Goal: Task Accomplishment & Management: Manage account settings

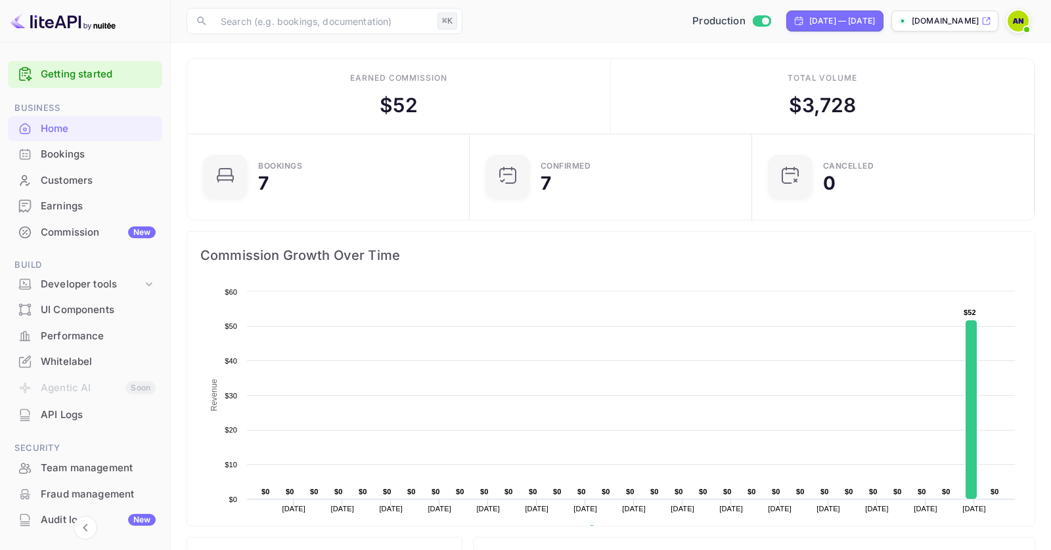
scroll to position [108, 0]
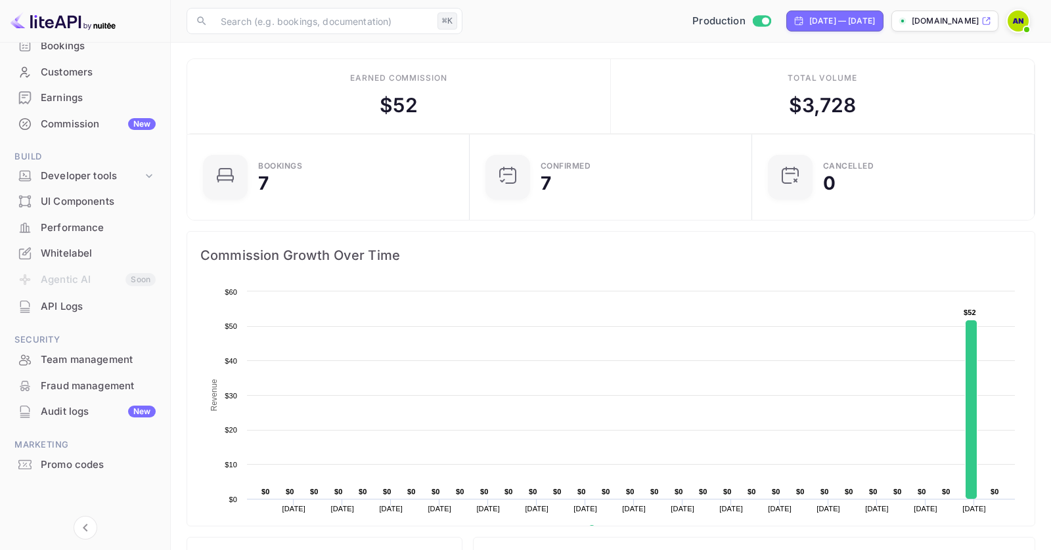
click at [1026, 16] on img at bounding box center [1017, 21] width 21 height 21
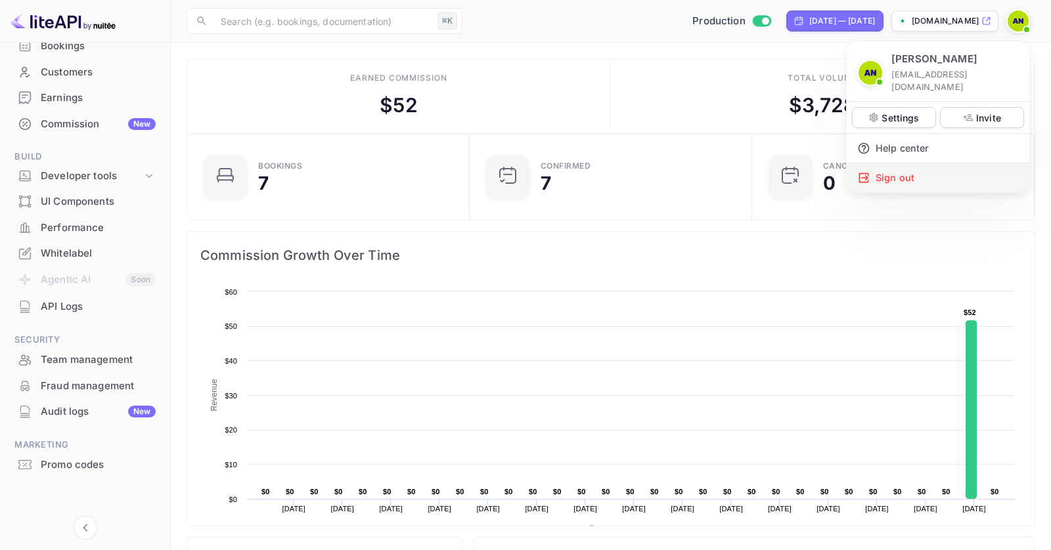
click at [896, 164] on div "Sign out" at bounding box center [938, 178] width 183 height 29
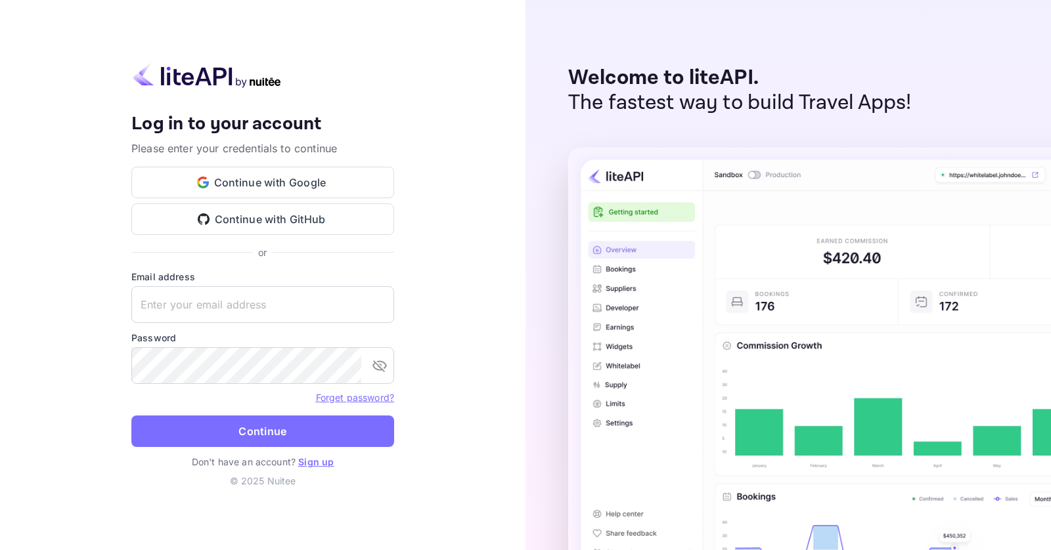
type input "[EMAIL_ADDRESS][DOMAIN_NAME]"
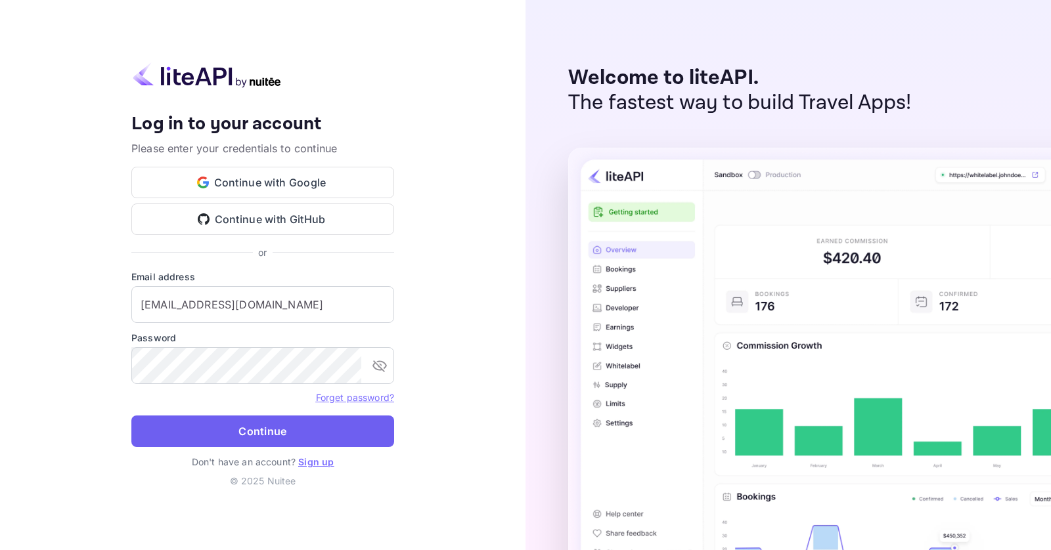
click at [299, 425] on button "Continue" at bounding box center [262, 432] width 263 height 32
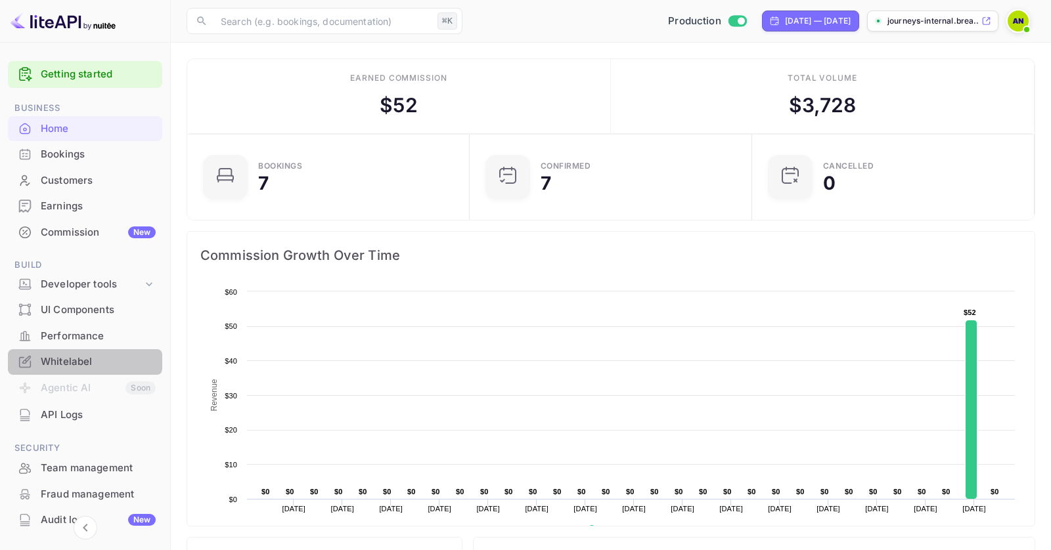
click at [80, 358] on div "Whitelabel" at bounding box center [98, 362] width 115 height 15
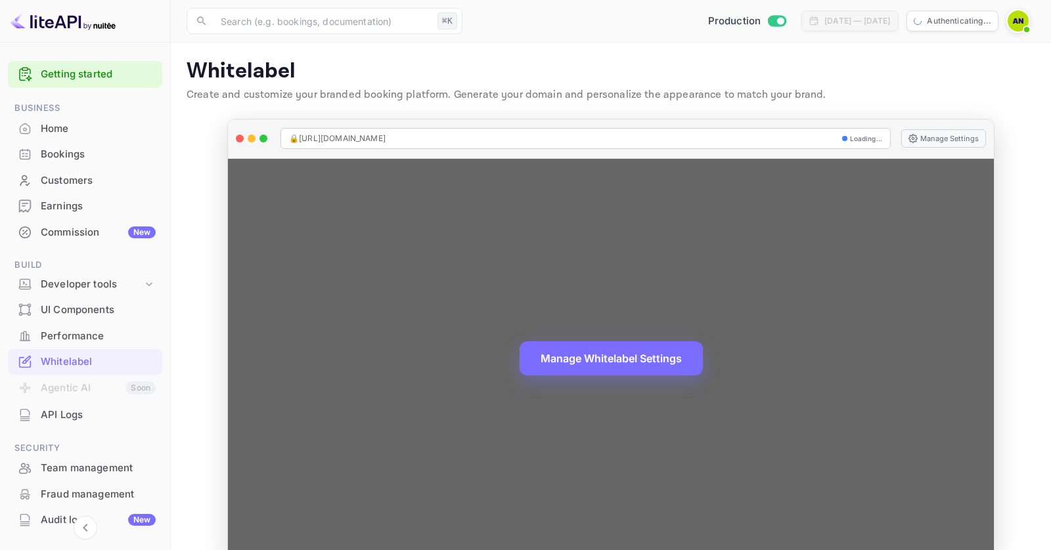
click at [572, 353] on button "Manage Whitelabel Settings" at bounding box center [610, 358] width 183 height 34
